Goal: Task Accomplishment & Management: Use online tool/utility

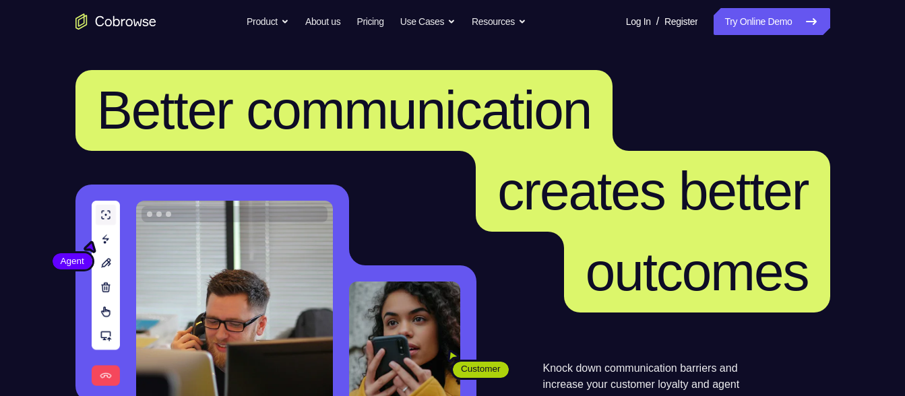
click at [767, 21] on link "Try Online Demo" at bounding box center [771, 21] width 116 height 27
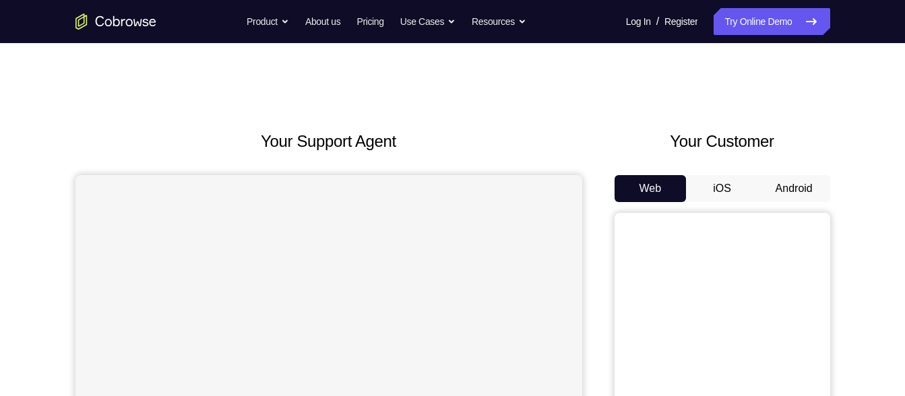
click at [801, 195] on button "Android" at bounding box center [794, 188] width 72 height 27
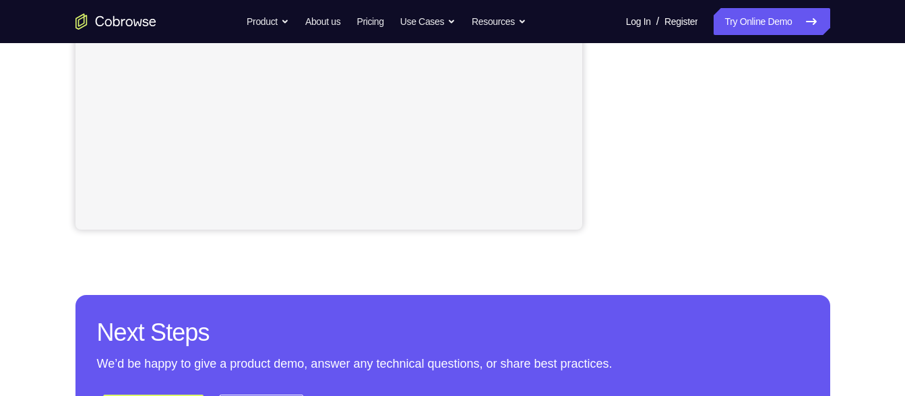
scroll to position [396, 0]
